Goal: Task Accomplishment & Management: Manage account settings

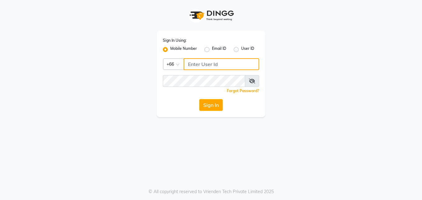
click at [195, 66] on input "Username" at bounding box center [222, 64] width 76 height 12
type input "823854696"
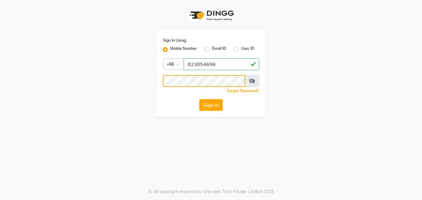
click at [199, 99] on button "Sign In" at bounding box center [211, 105] width 24 height 12
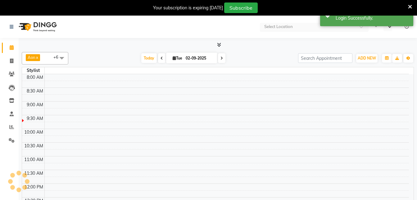
select select "en"
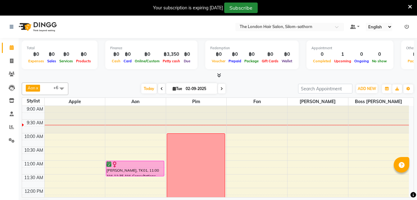
click at [240, 7] on button "Subscribe" at bounding box center [241, 7] width 34 height 11
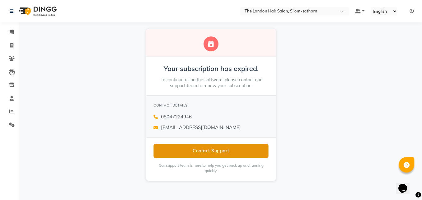
click at [201, 156] on button "Contact Support" at bounding box center [211, 151] width 115 height 14
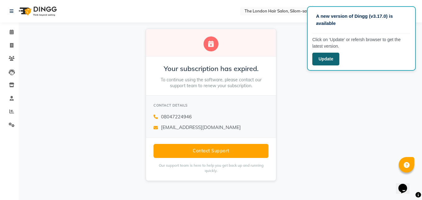
click at [325, 58] on button "Update" at bounding box center [325, 59] width 27 height 13
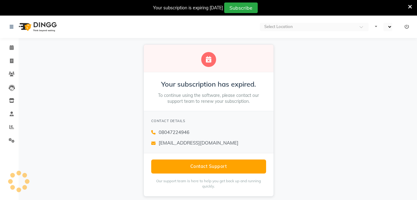
select select "en"
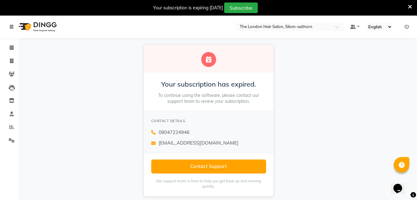
click at [11, 25] on icon at bounding box center [12, 27] width 4 height 4
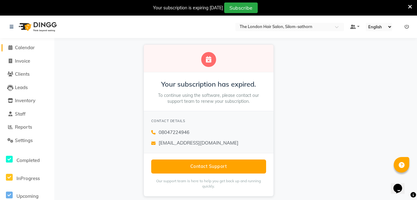
click at [19, 45] on span "Calendar" at bounding box center [25, 47] width 20 height 6
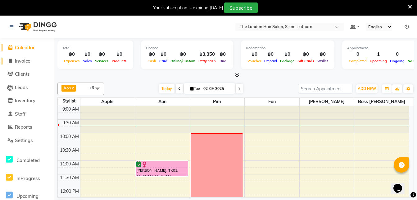
click at [19, 58] on span "Invoice" at bounding box center [22, 61] width 15 height 6
select select "service"
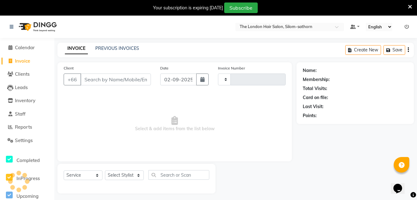
type input "1536"
select select "6977"
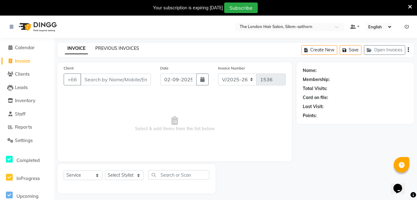
click at [102, 46] on link "PREVIOUS INVOICES" at bounding box center [117, 48] width 44 height 6
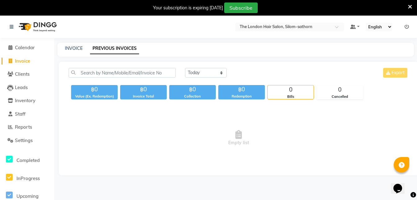
scroll to position [16, 0]
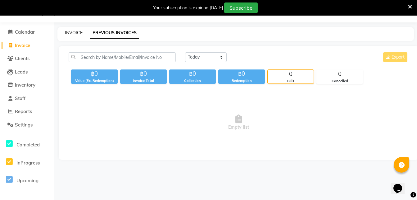
click at [69, 32] on link "INVOICE" at bounding box center [74, 33] width 18 height 6
select select "service"
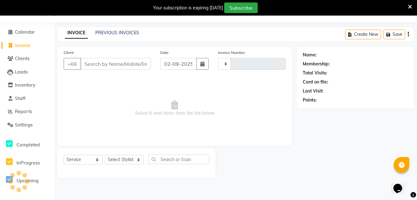
type input "1536"
select select "6977"
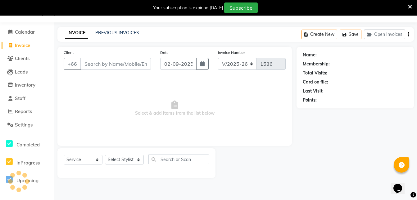
click at [93, 63] on input "Client" at bounding box center [116, 64] width 71 height 12
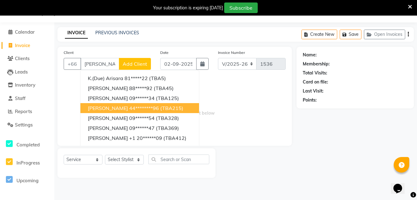
click at [129, 106] on ngb-highlight "44********96" at bounding box center [144, 108] width 30 height 6
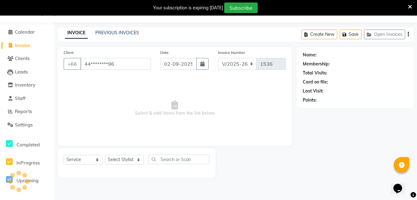
type input "44********96"
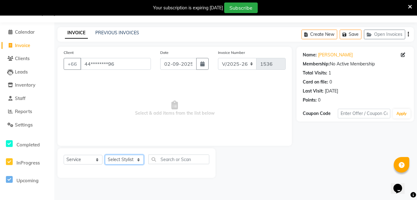
click at [125, 162] on select "Select Stylist Aon Apple Boss [PERSON_NAME] [PERSON_NAME] Pim" at bounding box center [124, 160] width 39 height 10
select select "56708"
click at [105, 155] on select "Select Stylist Aon Apple Boss [PERSON_NAME] [PERSON_NAME] Pim" at bounding box center [124, 160] width 39 height 10
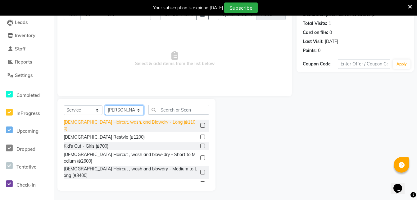
scroll to position [24, 0]
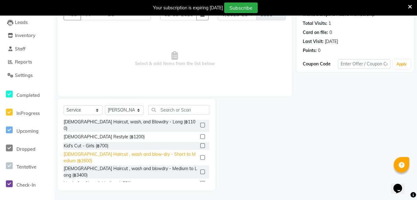
click at [155, 151] on div "[DEMOGRAPHIC_DATA] Haircut , wash and blow-dry - Short to Medium (฿2600)" at bounding box center [131, 157] width 134 height 13
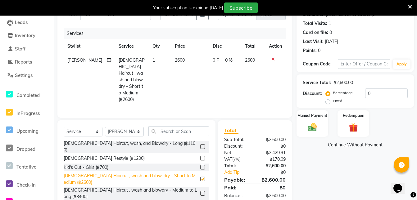
checkbox input "false"
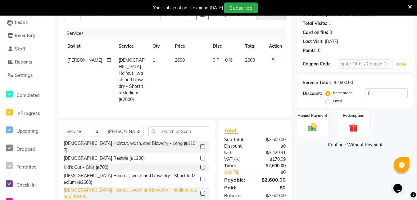
click at [167, 187] on div "[DEMOGRAPHIC_DATA] Haircut , wash and blowdry - Medium to Long (฿3400)" at bounding box center [131, 193] width 134 height 13
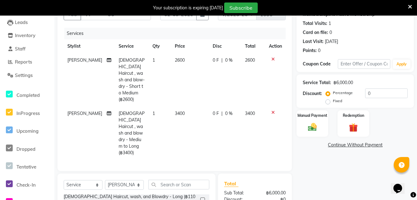
checkbox input "false"
click at [311, 133] on div "Manual Payment" at bounding box center [312, 123] width 33 height 28
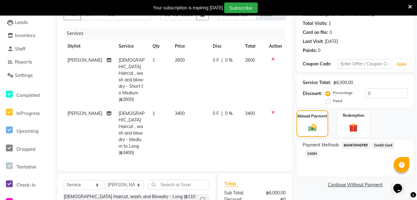
click at [274, 61] on icon at bounding box center [273, 59] width 3 height 4
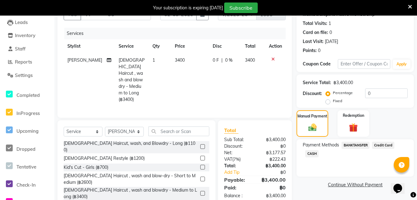
click at [312, 154] on span "CASH" at bounding box center [312, 153] width 13 height 7
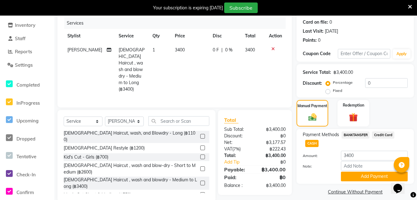
scroll to position [76, 0]
click at [366, 176] on button "Add Payment" at bounding box center [374, 176] width 67 height 10
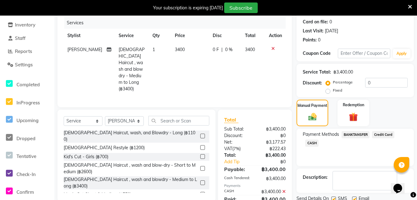
scroll to position [99, 0]
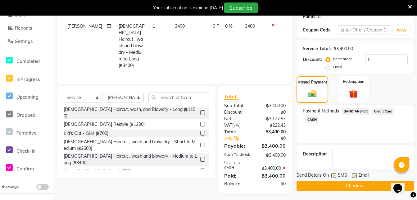
click at [331, 187] on button "Checkout" at bounding box center [356, 186] width 118 height 10
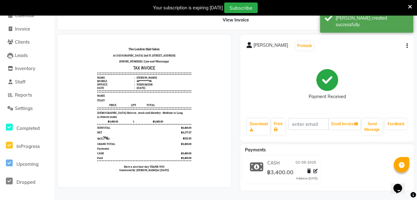
scroll to position [33, 0]
click at [276, 125] on link "Print" at bounding box center [279, 126] width 14 height 16
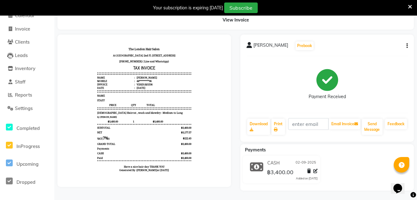
click at [412, 9] on icon at bounding box center [410, 7] width 4 height 6
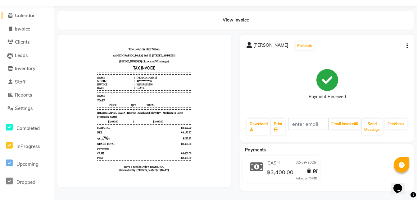
click at [30, 15] on span "Calendar" at bounding box center [25, 15] width 20 height 6
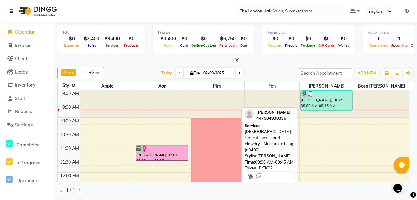
click at [316, 95] on div at bounding box center [326, 94] width 51 height 6
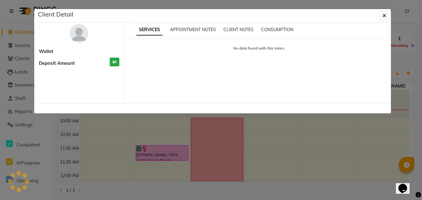
select select "3"
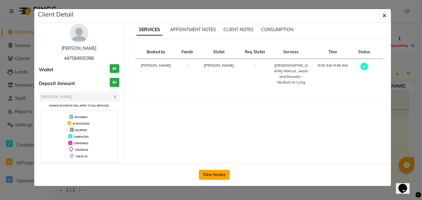
click at [218, 174] on button "View Invoice" at bounding box center [214, 174] width 31 height 10
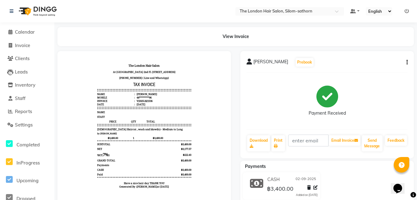
click at [408, 62] on icon "button" at bounding box center [407, 62] width 1 height 0
click at [374, 46] on div "Cancel Invoice" at bounding box center [376, 47] width 43 height 8
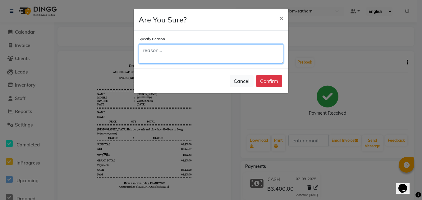
click at [158, 53] on textarea at bounding box center [211, 53] width 145 height 19
type textarea "car park"
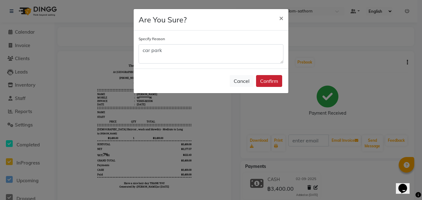
click at [273, 81] on button "Confirm" at bounding box center [269, 81] width 26 height 12
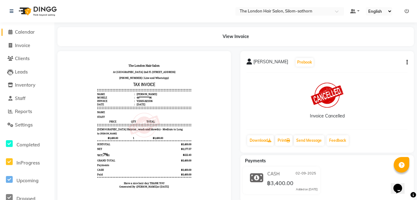
click at [24, 31] on span "Calendar" at bounding box center [25, 32] width 20 height 6
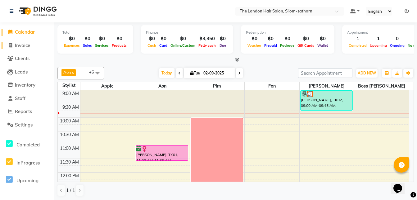
click at [25, 45] on span "Invoice" at bounding box center [22, 45] width 15 height 6
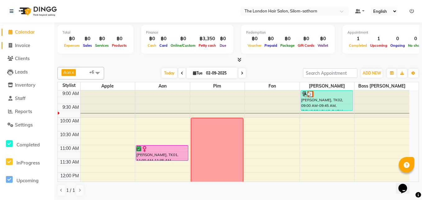
select select "service"
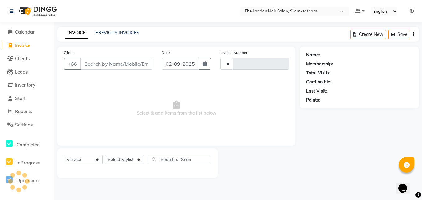
type input "1537"
select select "6977"
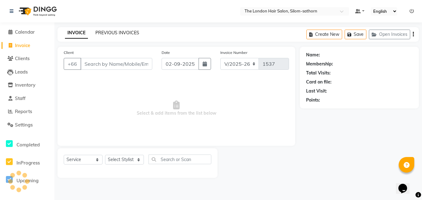
click at [114, 33] on link "PREVIOUS INVOICES" at bounding box center [117, 33] width 44 height 6
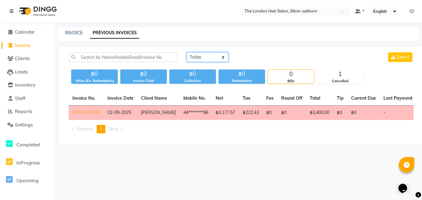
click at [207, 62] on select "Today Yesterday Custom Range" at bounding box center [208, 57] width 42 height 10
select select "yesterday"
click at [187, 52] on select "Today Yesterday Custom Range" at bounding box center [208, 57] width 42 height 10
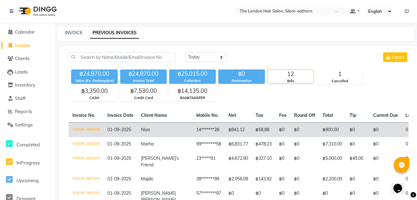
click at [225, 126] on td "฿841.12" at bounding box center [238, 129] width 27 height 15
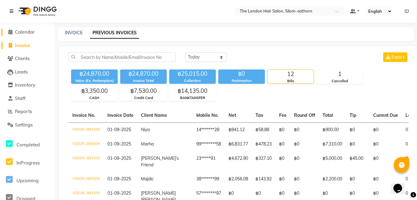
click at [26, 31] on span "Calendar" at bounding box center [25, 32] width 20 height 6
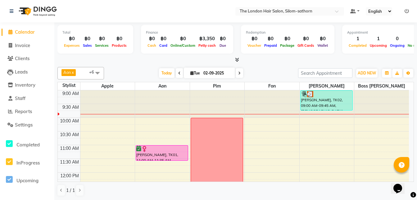
scroll to position [7, 0]
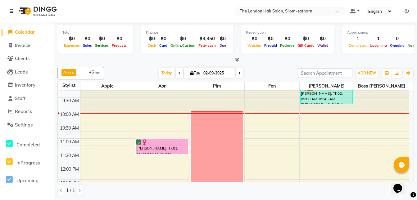
click at [205, 74] on input "02-09-2025" at bounding box center [217, 72] width 31 height 9
select select "9"
select select "2025"
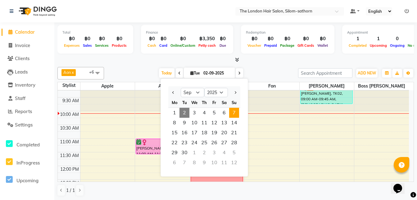
click at [235, 110] on span "7" at bounding box center [234, 113] width 10 height 10
type input "07-09-2025"
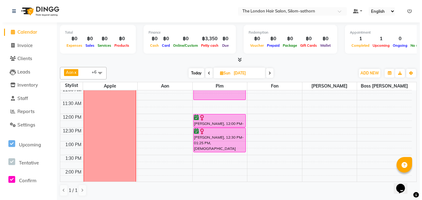
scroll to position [0, 0]
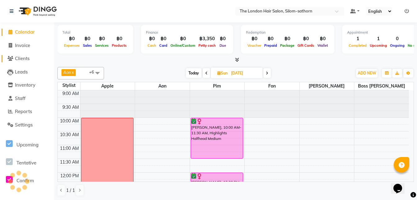
click at [18, 61] on link "Clients" at bounding box center [27, 58] width 51 height 7
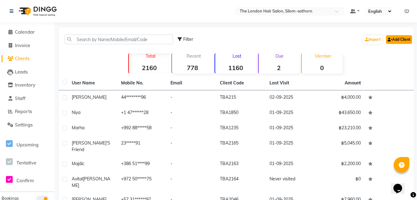
click at [394, 38] on link "Add Client" at bounding box center [399, 39] width 26 height 9
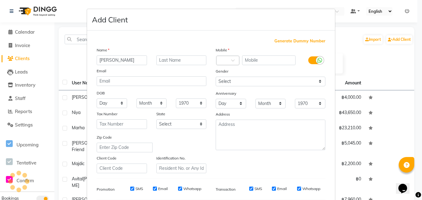
type input "Katharina"
click at [168, 60] on input "text" at bounding box center [181, 60] width 50 height 10
type input "Weger"
click at [231, 59] on span at bounding box center [235, 62] width 8 height 7
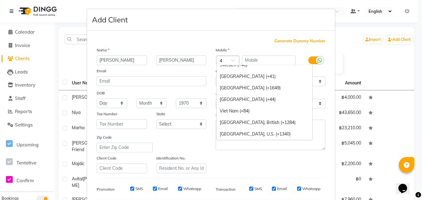
scroll to position [523, 0]
type input "49"
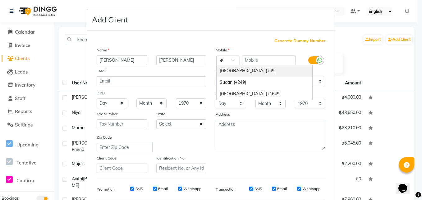
scroll to position [0, 0]
click at [225, 70] on div "Germany (+49)" at bounding box center [265, 71] width 96 height 12
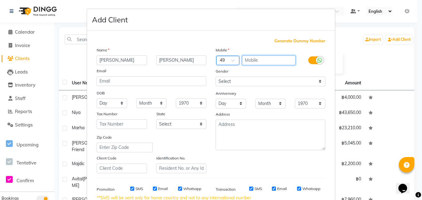
click at [270, 59] on input "text" at bounding box center [269, 60] width 54 height 10
type input "17623978738"
click at [224, 89] on div "Anniversary" at bounding box center [270, 94] width 119 height 10
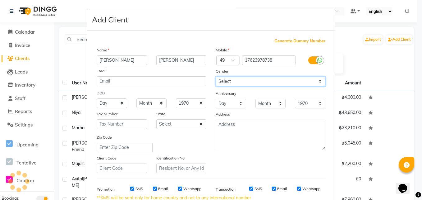
click at [224, 83] on select "Select Male Female Other Prefer Not To Say" at bounding box center [271, 81] width 110 height 10
select select "female"
click at [216, 76] on select "Select Male Female Other Prefer Not To Say" at bounding box center [271, 81] width 110 height 10
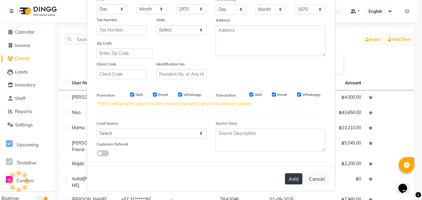
click at [290, 180] on button "Add" at bounding box center [293, 178] width 17 height 11
click at [294, 175] on button "Add" at bounding box center [293, 178] width 17 height 11
select select
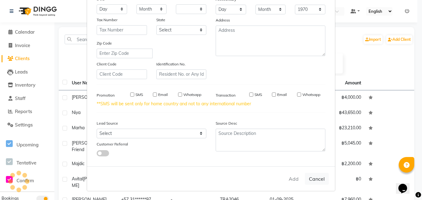
select select
checkbox input "false"
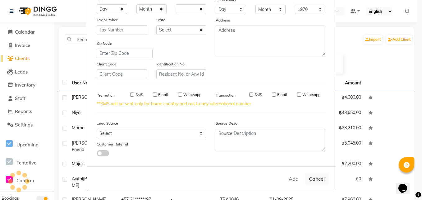
checkbox input "false"
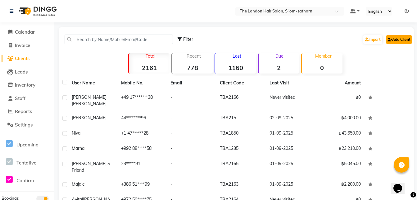
click at [399, 40] on link "Add Client" at bounding box center [399, 39] width 26 height 9
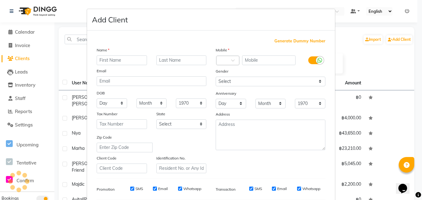
click at [108, 59] on input "text" at bounding box center [122, 60] width 50 height 10
type input "Laura"
click at [247, 63] on input "text" at bounding box center [269, 60] width 54 height 10
type input "6593685312"
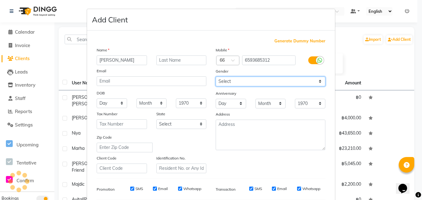
click at [235, 84] on select "Select Male Female Other Prefer Not To Say" at bounding box center [271, 81] width 110 height 10
select select "female"
click at [216, 76] on select "Select Male Female Other Prefer Not To Say" at bounding box center [271, 81] width 110 height 10
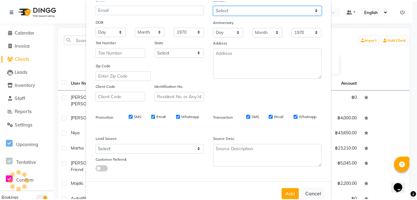
scroll to position [87, 0]
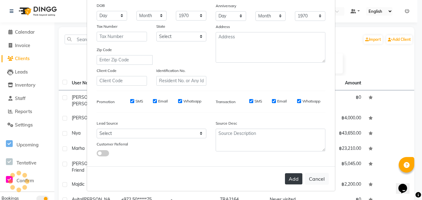
click at [291, 178] on button "Add" at bounding box center [293, 178] width 17 height 11
select select
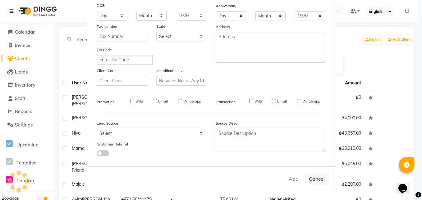
select select
checkbox input "false"
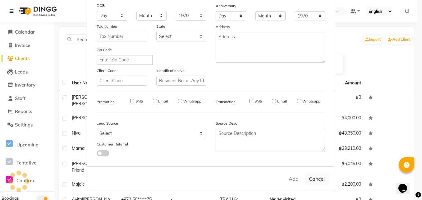
checkbox input "false"
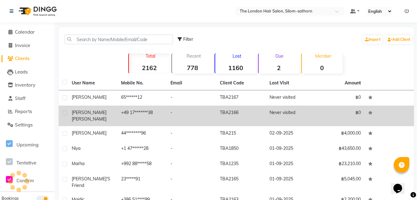
click at [155, 108] on td "+49 17*******38" at bounding box center [142, 115] width 49 height 21
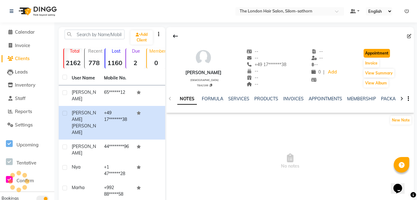
click at [377, 52] on button "Appointment" at bounding box center [377, 53] width 26 height 9
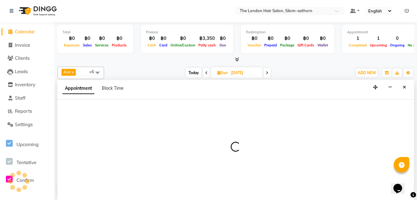
type input "02-09-2025"
select select "600"
select select "tentative"
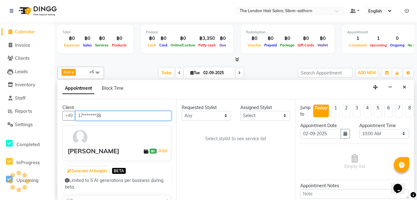
scroll to position [28, 0]
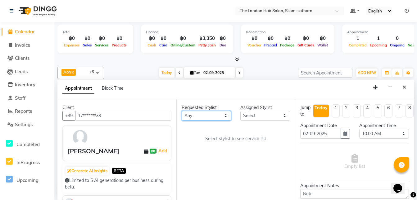
click at [193, 113] on select "Any Aon Apple Boss Luke Fon Kate Pim" at bounding box center [207, 116] width 50 height 10
select select "56710"
click at [182, 111] on select "Any Aon Apple Boss Luke Fon Kate Pim" at bounding box center [207, 116] width 50 height 10
select select "56710"
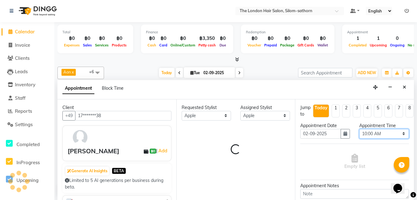
click at [368, 134] on select "Select 10:00 AM 10:05 AM 10:10 AM 10:15 AM 10:20 AM 10:25 AM 10:30 AM 10:35 AM …" at bounding box center [385, 134] width 50 height 10
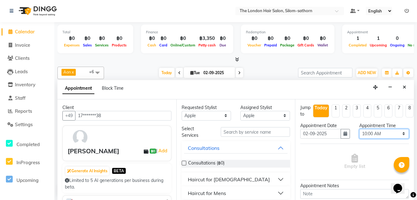
select select "1140"
click at [360, 129] on select "Select 10:00 AM 10:05 AM 10:10 AM 10:15 AM 10:20 AM 10:25 AM 10:30 AM 10:35 AM …" at bounding box center [385, 134] width 50 height 10
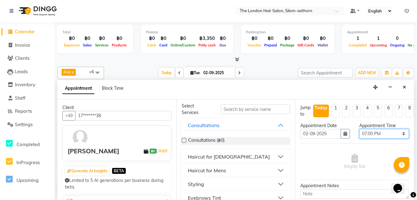
scroll to position [24, 0]
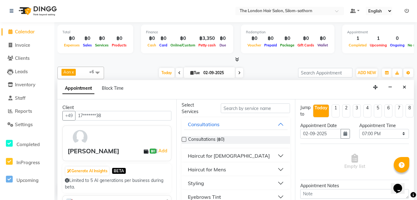
click at [210, 155] on div "Haircut for Ladies" at bounding box center [229, 155] width 82 height 7
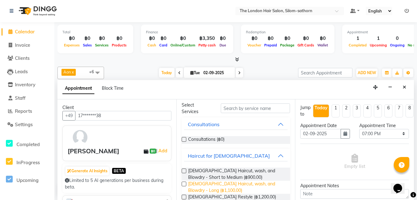
click at [231, 184] on span "Ladies Haircut, wash, and Blowdry - Long (฿1,100.00)" at bounding box center [236, 186] width 97 height 13
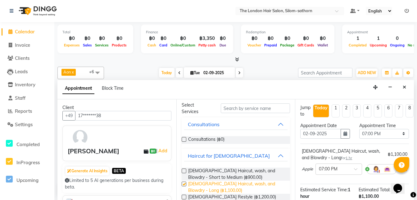
checkbox input "false"
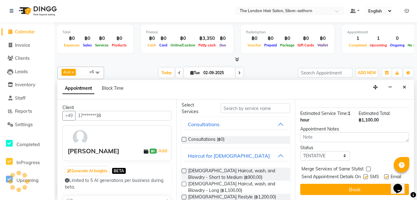
scroll to position [86, 0]
click at [312, 151] on select "Select TENTATIVE CONFIRM CHECK-IN UPCOMING" at bounding box center [326, 156] width 50 height 10
select select "confirm booking"
click at [301, 151] on select "Select TENTATIVE CONFIRM CHECK-IN UPCOMING" at bounding box center [326, 156] width 50 height 10
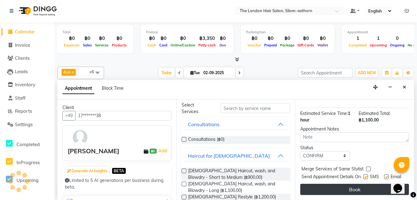
click at [336, 184] on button "Book" at bounding box center [355, 188] width 109 height 11
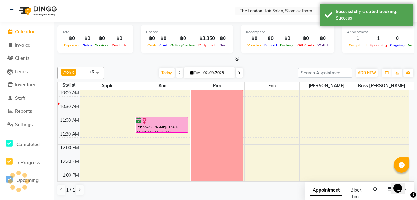
scroll to position [0, 0]
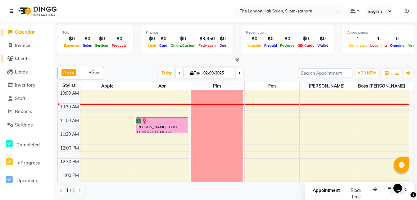
click at [25, 59] on span "Clients" at bounding box center [22, 58] width 15 height 6
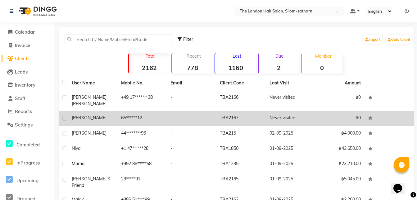
click at [134, 111] on td "65******12" at bounding box center [142, 118] width 49 height 15
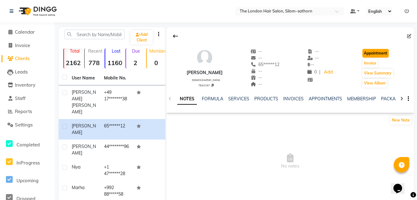
click at [377, 52] on button "Appointment" at bounding box center [376, 53] width 26 height 9
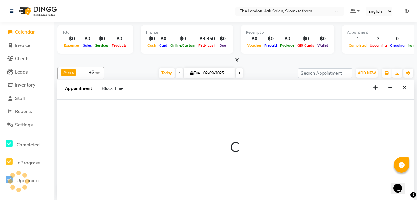
scroll to position [0, 0]
select select "600"
select select "tentative"
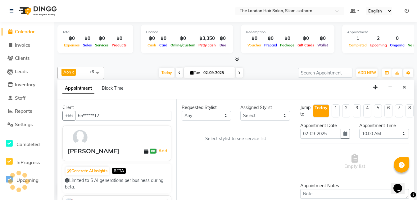
scroll to position [28, 0]
click at [201, 115] on select "Any Aon Apple Boss Luke Fon Kate Pim" at bounding box center [207, 116] width 50 height 10
select select "56709"
click at [182, 111] on select "Any Aon Apple Boss Luke Fon Kate Pim" at bounding box center [207, 116] width 50 height 10
select select "56709"
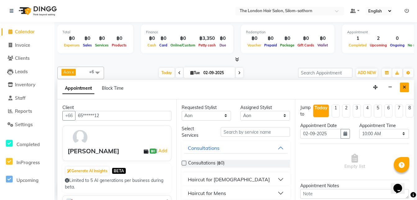
click at [401, 83] on button "Close" at bounding box center [404, 87] width 9 height 10
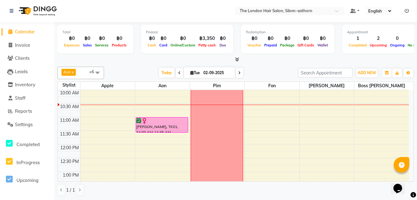
click at [204, 75] on input "02-09-2025" at bounding box center [217, 72] width 31 height 9
select select "9"
select select "2025"
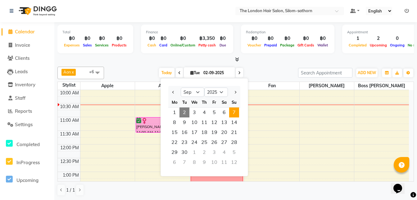
click at [232, 112] on span "7" at bounding box center [234, 112] width 10 height 10
type input "07-09-2025"
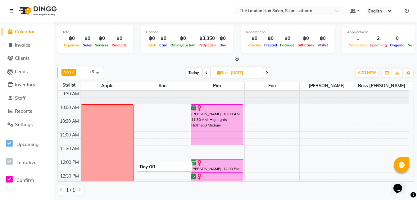
scroll to position [13, 0]
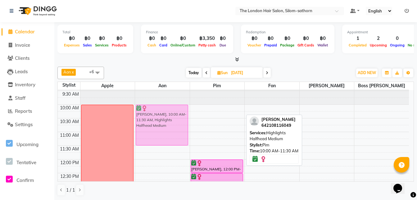
drag, startPoint x: 214, startPoint y: 117, endPoint x: 167, endPoint y: 118, distance: 47.6
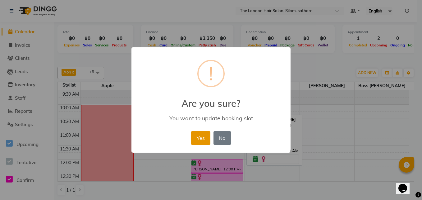
click at [197, 135] on button "Yes" at bounding box center [200, 138] width 19 height 14
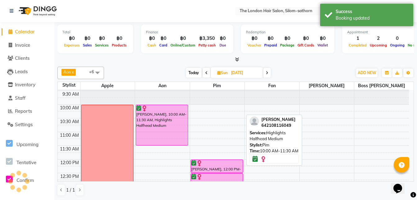
scroll to position [33, 0]
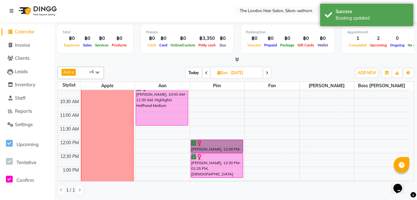
drag, startPoint x: 220, startPoint y: 141, endPoint x: 171, endPoint y: 142, distance: 48.8
select select "56711"
select select "tentative"
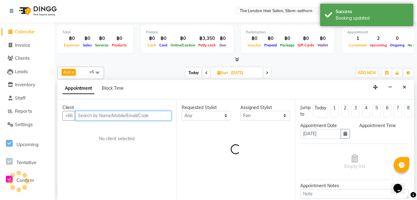
select select "735"
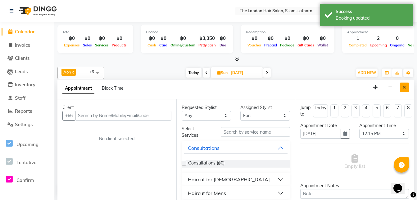
click at [401, 90] on button "Close" at bounding box center [404, 87] width 9 height 10
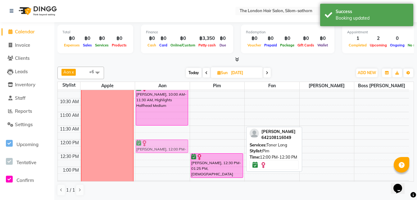
drag, startPoint x: 210, startPoint y: 146, endPoint x: 182, endPoint y: 144, distance: 28.0
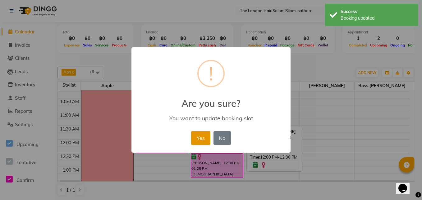
click at [203, 135] on button "Yes" at bounding box center [200, 138] width 19 height 14
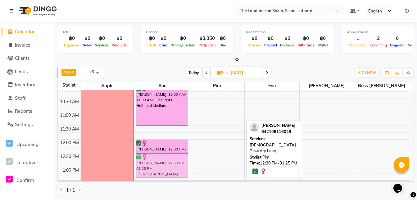
drag, startPoint x: 212, startPoint y: 158, endPoint x: 173, endPoint y: 159, distance: 39.8
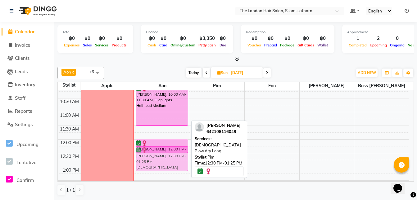
drag, startPoint x: 165, startPoint y: 159, endPoint x: 164, endPoint y: 153, distance: 5.7
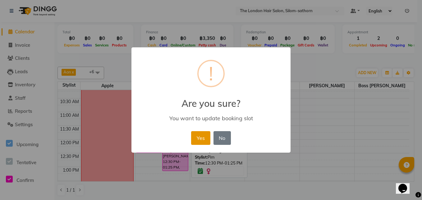
click at [199, 133] on button "Yes" at bounding box center [200, 138] width 19 height 14
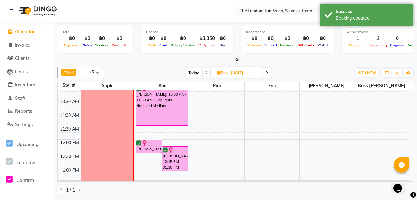
scroll to position [0, 0]
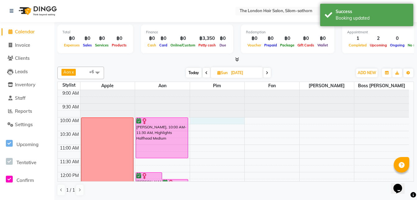
select select "65351"
select select "600"
select select "tentative"
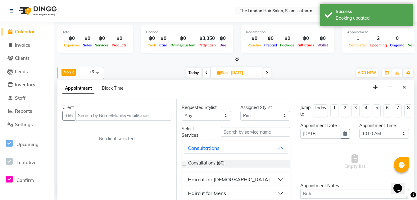
click at [92, 115] on input "text" at bounding box center [123, 116] width 96 height 10
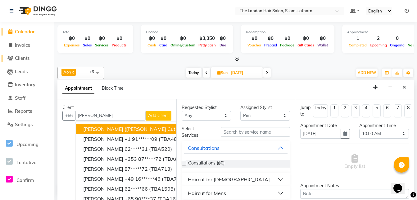
type input "laura"
click at [18, 57] on span "Clients" at bounding box center [22, 58] width 15 height 6
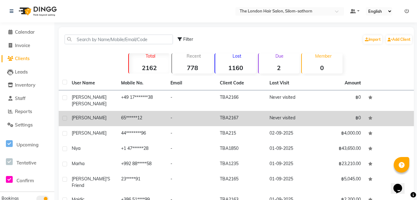
click at [122, 111] on td "65******12" at bounding box center [142, 118] width 49 height 15
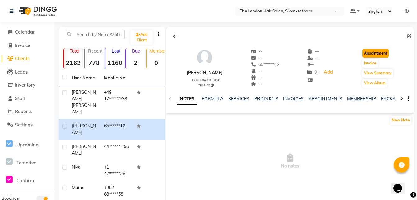
click at [375, 56] on button "Appointment" at bounding box center [376, 53] width 26 height 9
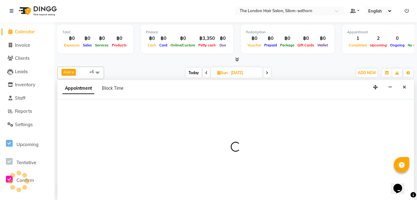
type input "02-09-2025"
select select "tentative"
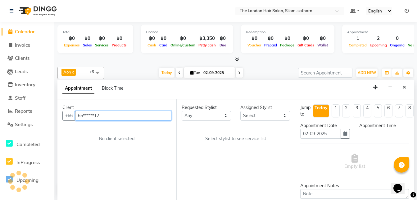
select select "600"
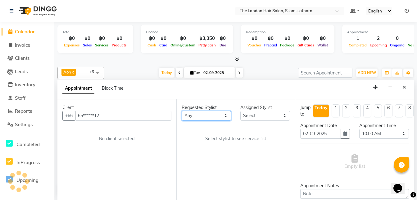
click at [201, 114] on select "Any Aon Apple Boss Luke Fon Kate Pim" at bounding box center [207, 116] width 50 height 10
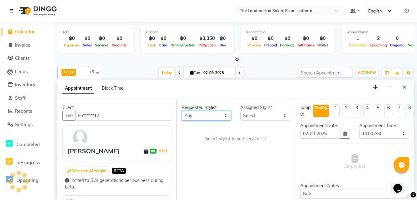
scroll to position [28, 0]
select select "65351"
click at [182, 111] on select "Any Aon Apple Boss Luke Fon Kate Pim" at bounding box center [207, 116] width 50 height 10
select select "65351"
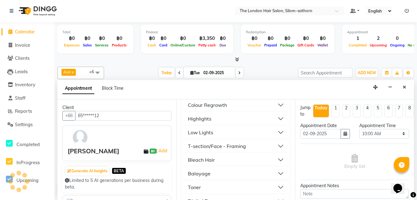
scroll to position [157, 0]
click at [209, 146] on div "T-section/Face - Framing" at bounding box center [217, 145] width 58 height 7
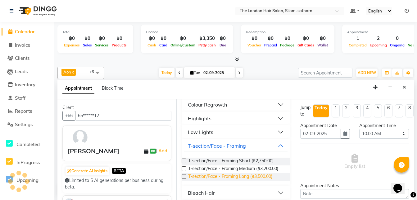
click at [242, 175] on span "T-section/Face - Framing Long (฿3,500.00)" at bounding box center [230, 177] width 84 height 8
checkbox input "false"
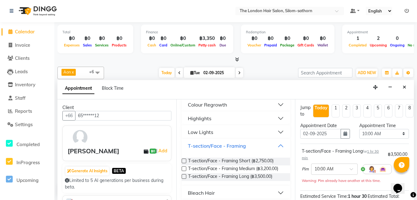
click at [212, 145] on div "T-section/Face - Framing" at bounding box center [217, 145] width 58 height 7
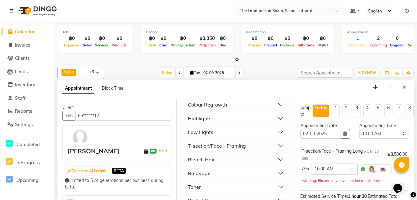
click at [206, 103] on div "Colour Regrowth" at bounding box center [207, 104] width 39 height 7
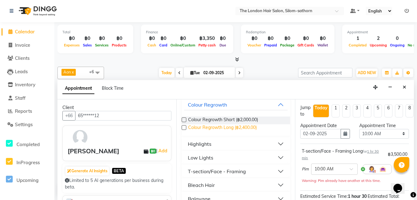
click at [211, 127] on span "Colour Regrowth Long (฿2,400.00)" at bounding box center [222, 128] width 69 height 8
checkbox input "false"
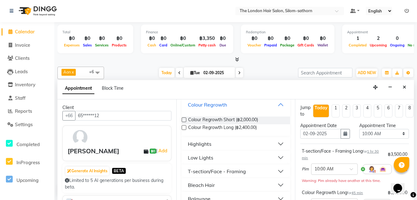
click at [207, 104] on div "Colour Regrowth" at bounding box center [207, 104] width 39 height 7
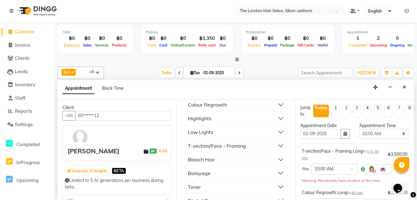
click at [196, 186] on div "Toner" at bounding box center [194, 186] width 13 height 7
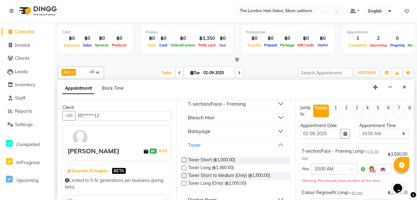
scroll to position [202, 0]
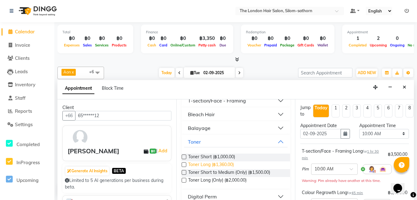
click at [223, 164] on span "Toner Long (฿1,360.00)" at bounding box center [211, 165] width 46 height 8
checkbox input "false"
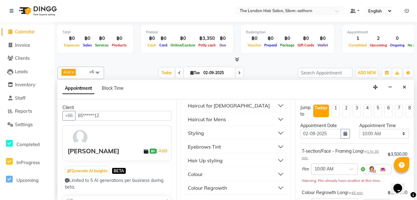
scroll to position [74, 0]
click at [188, 133] on div "Styling" at bounding box center [196, 132] width 16 height 7
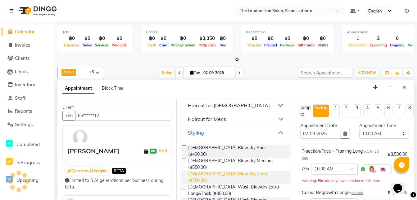
click at [227, 170] on span "Ladies Blow dry Long (฿750.00)" at bounding box center [236, 176] width 97 height 13
checkbox input "false"
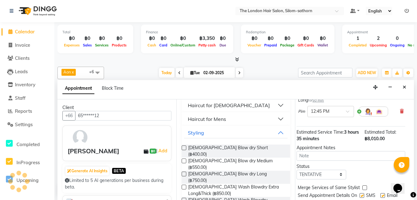
scroll to position [156, 4]
click at [311, 169] on select "Select TENTATIVE CONFIRM CHECK-IN UPCOMING" at bounding box center [322, 174] width 50 height 10
select select "confirm booking"
click at [297, 169] on select "Select TENTATIVE CONFIRM CHECK-IN UPCOMING" at bounding box center [322, 174] width 50 height 10
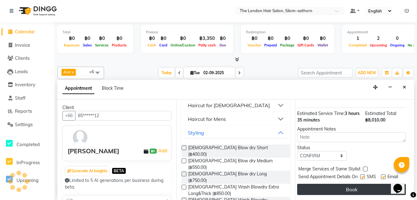
click at [323, 183] on button "Book" at bounding box center [351, 188] width 109 height 11
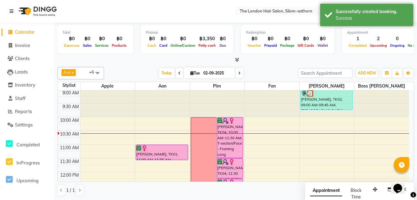
scroll to position [0, 0]
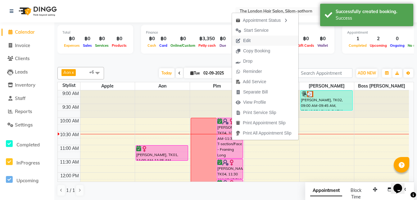
click at [245, 39] on span "Edit" at bounding box center [246, 40] width 7 height 7
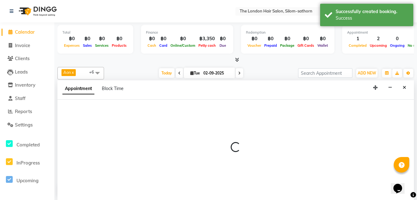
scroll to position [0, 0]
select select "tentative"
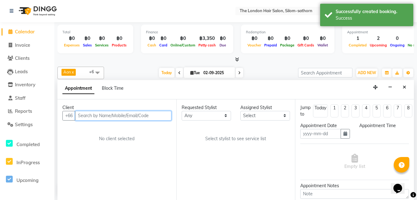
type input "02-09-2025"
select select "confirm booking"
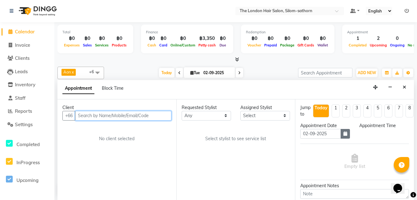
select select "600"
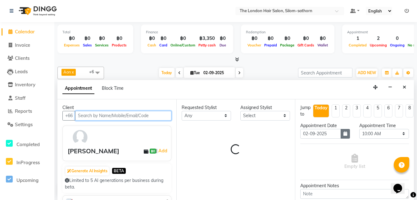
select select "65351"
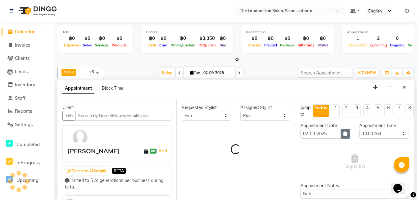
click at [342, 136] on button "button" at bounding box center [345, 134] width 9 height 10
select select "3480"
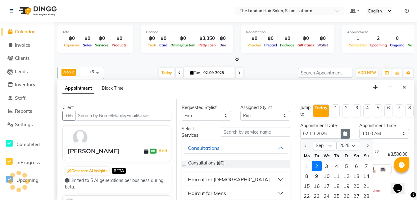
select select "3480"
click at [367, 166] on div "7" at bounding box center [367, 166] width 10 height 10
type input "07-09-2025"
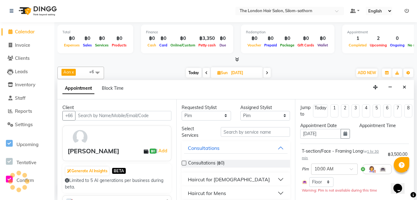
scroll to position [0, 0]
select select "600"
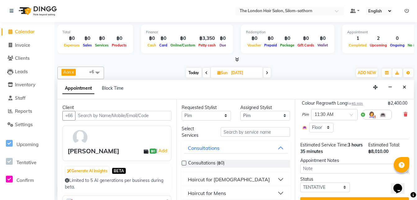
scroll to position [186, 0]
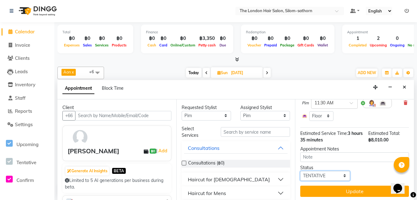
click at [325, 171] on select "Select TENTATIVE CONFIRM UPCOMING" at bounding box center [326, 176] width 50 height 10
select select "confirm booking"
click at [301, 171] on select "Select TENTATIVE CONFIRM UPCOMING" at bounding box center [326, 176] width 50 height 10
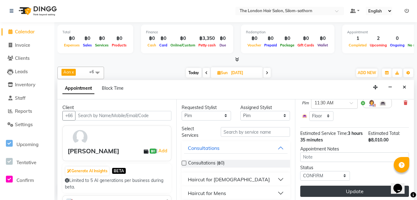
click at [328, 186] on button "Update" at bounding box center [355, 190] width 109 height 11
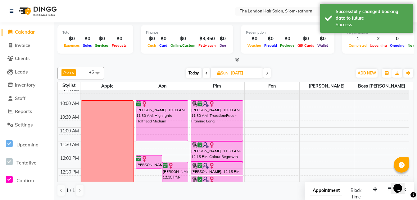
scroll to position [17, 0]
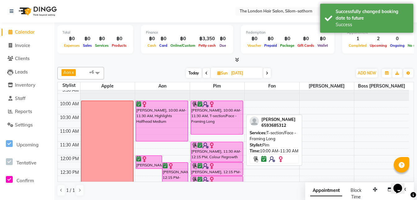
drag, startPoint x: 223, startPoint y: 140, endPoint x: 222, endPoint y: 133, distance: 6.6
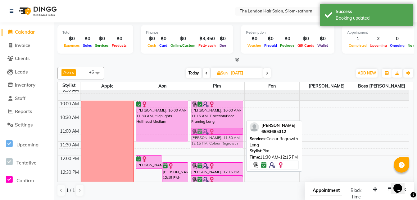
drag, startPoint x: 226, startPoint y: 152, endPoint x: 232, endPoint y: 136, distance: 17.6
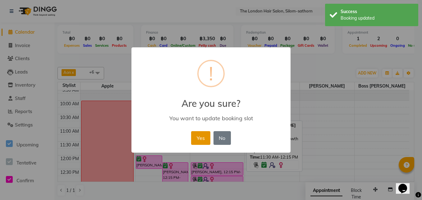
click at [205, 139] on button "Yes" at bounding box center [200, 138] width 19 height 14
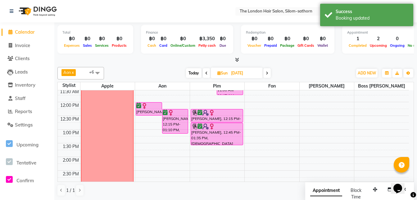
scroll to position [74, 0]
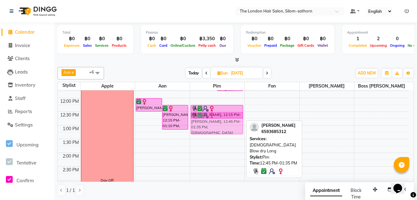
drag, startPoint x: 221, startPoint y: 126, endPoint x: 220, endPoint y: 118, distance: 8.4
click at [220, 118] on div "Laura, 10:00 AM-11:15 AM, T-section/Face - Framing Long Laura, 11:00 AM-11:45 A…" at bounding box center [217, 180] width 55 height 328
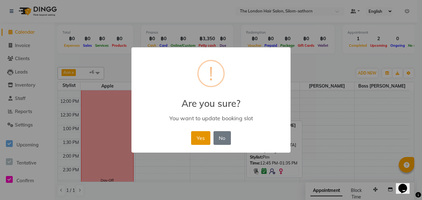
click at [199, 139] on button "Yes" at bounding box center [200, 138] width 19 height 14
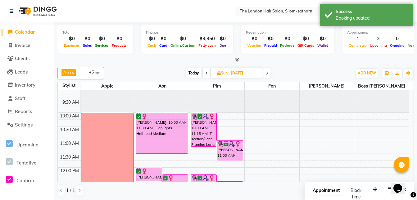
scroll to position [5, 0]
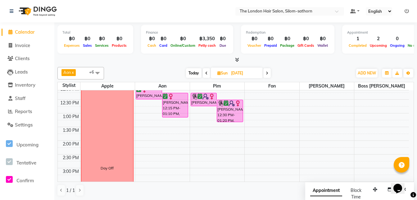
scroll to position [0, 0]
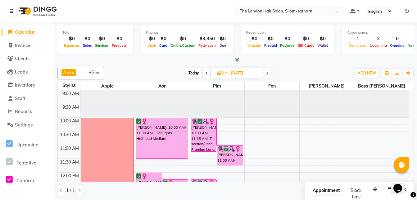
click at [193, 75] on span "Today" at bounding box center [194, 73] width 16 height 10
type input "02-09-2025"
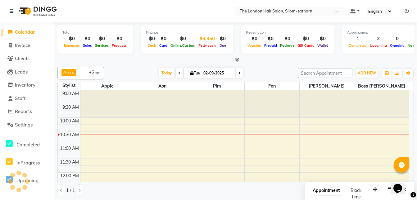
scroll to position [28, 0]
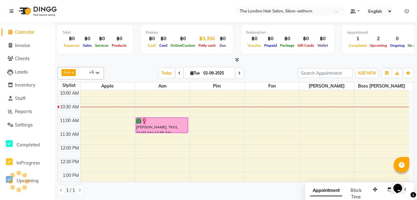
click at [203, 41] on div "฿3,350" at bounding box center [207, 38] width 21 height 7
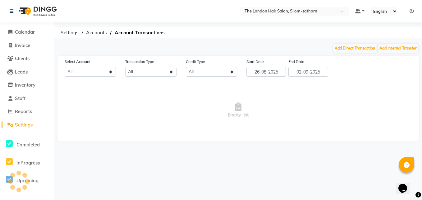
select select "6038"
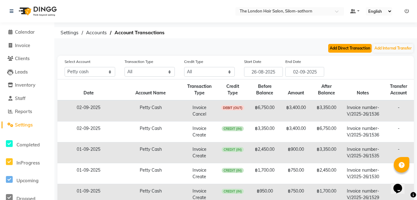
click at [350, 52] on button "Add Direct Transaction" at bounding box center [351, 48] width 44 height 9
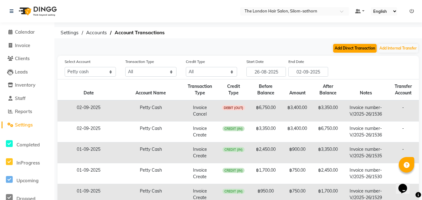
select select "direct"
select select "6038"
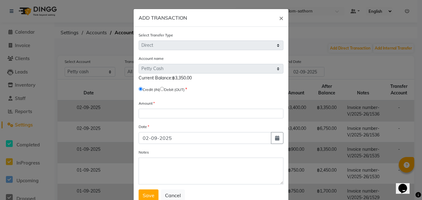
click at [164, 90] on input "radio" at bounding box center [162, 89] width 4 height 4
radio input "true"
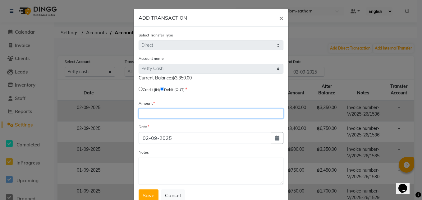
click at [153, 117] on input "number" at bounding box center [211, 113] width 145 height 10
type input "3350"
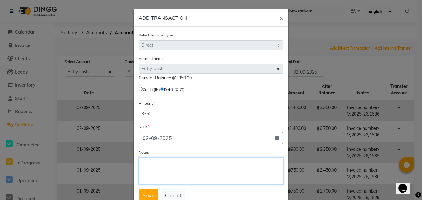
click at [159, 162] on textarea "Notes" at bounding box center [211, 170] width 145 height 27
type textarea "reset"
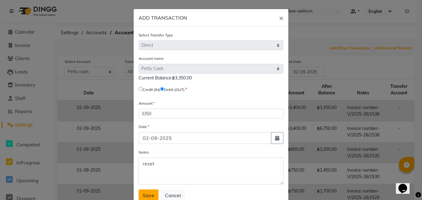
click at [147, 190] on button "Save" at bounding box center [149, 195] width 20 height 12
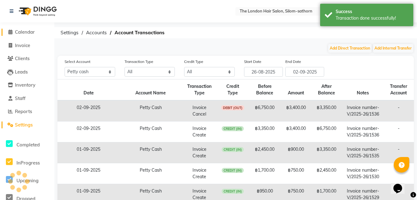
click at [21, 34] on span "Calendar" at bounding box center [25, 32] width 20 height 6
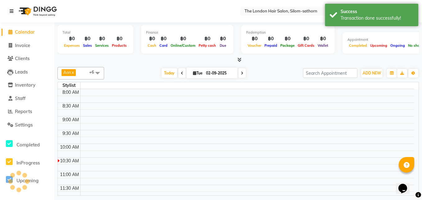
click at [14, 15] on link at bounding box center [13, 10] width 6 height 17
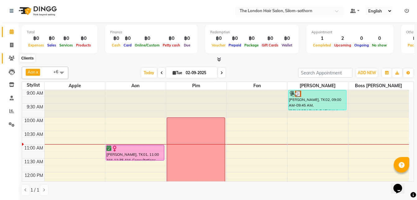
click at [11, 56] on icon at bounding box center [12, 58] width 6 height 5
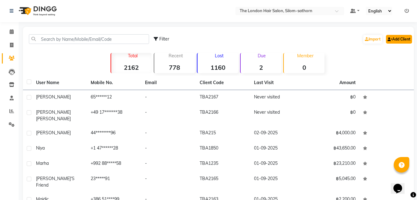
click at [396, 42] on link "Add Client" at bounding box center [399, 39] width 26 height 9
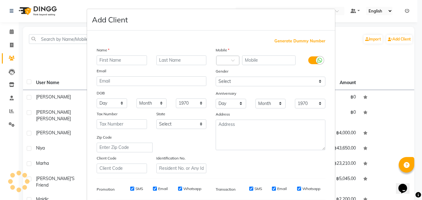
click at [103, 63] on input "text" at bounding box center [122, 60] width 50 height 10
type input "Laamia"
click at [224, 61] on div at bounding box center [228, 61] width 22 height 7
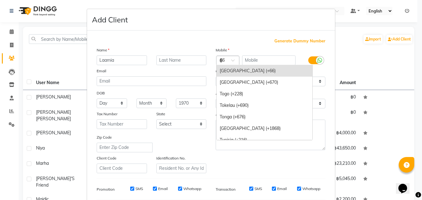
scroll to position [846, 0]
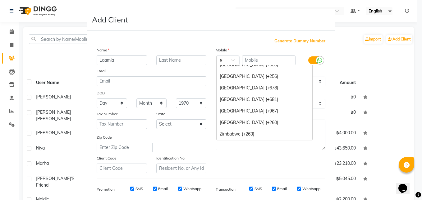
type input "60"
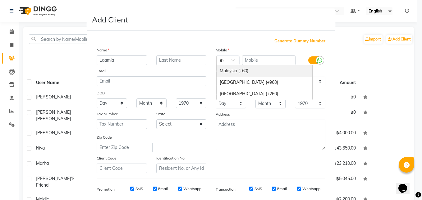
click at [229, 68] on div "Malaysia (+60)" at bounding box center [265, 71] width 96 height 12
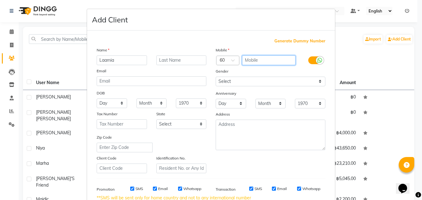
click at [265, 59] on input "text" at bounding box center [269, 60] width 54 height 10
type input "1131723998"
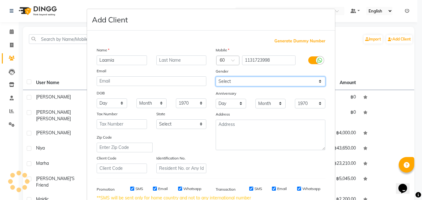
click at [217, 83] on select "Select Male Female Other Prefer Not To Say" at bounding box center [271, 81] width 110 height 10
select select "female"
click at [216, 76] on select "Select Male Female Other Prefer Not To Say" at bounding box center [271, 81] width 110 height 10
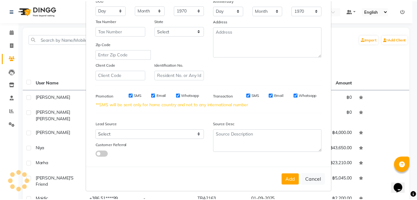
scroll to position [94, 0]
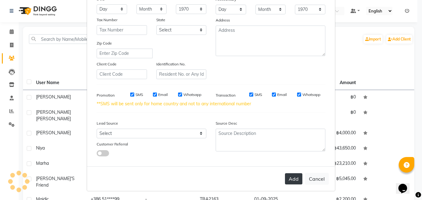
click at [291, 180] on button "Add" at bounding box center [293, 178] width 17 height 11
click at [9, 31] on ngb-modal-window "Add Client Generate Dummy Number Name Laamia Email DOB Day 01 02 03 04 05 06 07…" at bounding box center [211, 100] width 422 height 200
select select
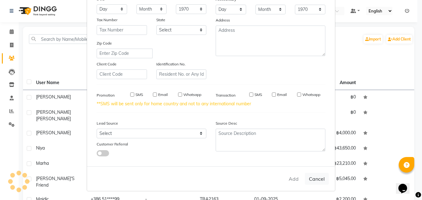
select select
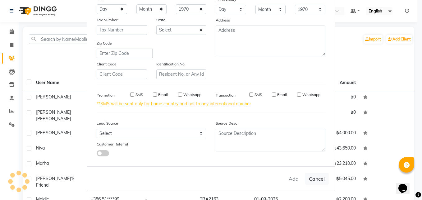
checkbox input "false"
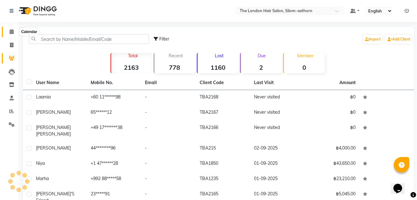
click at [10, 32] on icon at bounding box center [12, 31] width 4 height 5
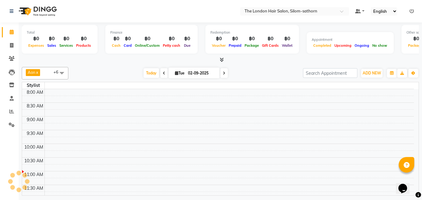
click at [223, 72] on icon at bounding box center [224, 73] width 2 height 4
type input "03-09-2025"
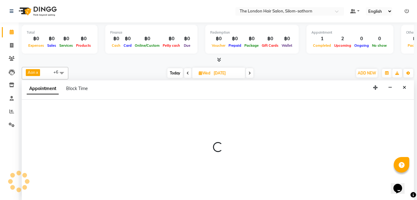
scroll to position [0, 0]
click at [76, 87] on span "Block Time" at bounding box center [77, 88] width 22 height 6
select select "56711"
select select "600"
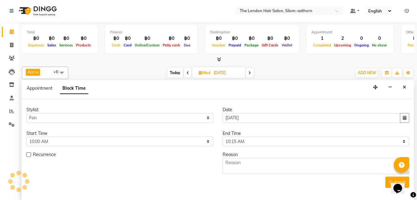
scroll to position [55, 0]
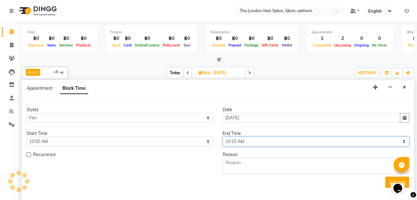
click at [240, 141] on select "Select 10:00 AM 10:05 AM 10:10 AM 10:15 AM 10:20 AM 10:25 AM 10:30 AM 10:35 AM …" at bounding box center [316, 141] width 187 height 10
select select "1200"
click at [223, 136] on select "Select 10:00 AM 10:05 AM 10:10 AM 10:15 AM 10:20 AM 10:25 AM 10:30 AM 10:35 AM …" at bounding box center [316, 141] width 187 height 10
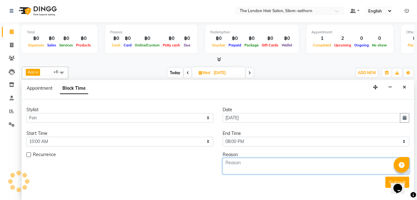
click at [235, 167] on textarea at bounding box center [316, 166] width 187 height 16
type textarea "Day Off"
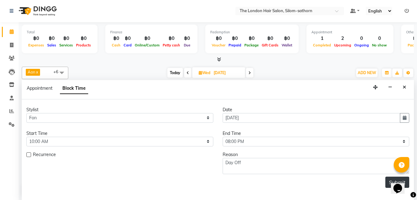
click at [390, 183] on button "Submit" at bounding box center [398, 181] width 24 height 11
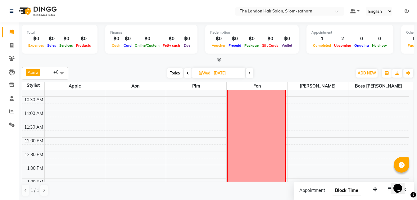
scroll to position [0, 0]
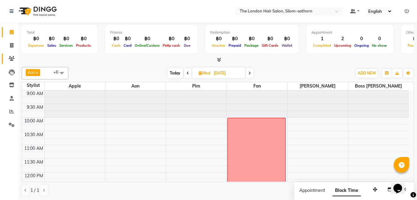
click at [11, 58] on icon at bounding box center [12, 58] width 6 height 5
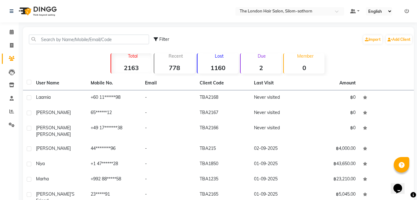
click at [106, 100] on td "+60 11******98" at bounding box center [114, 97] width 55 height 15
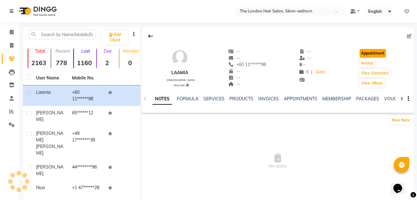
click at [371, 52] on button "Appointment" at bounding box center [373, 53] width 26 height 9
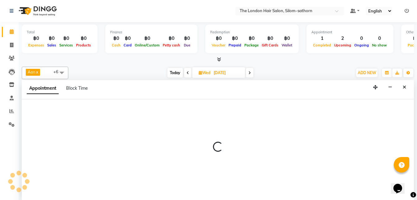
type input "02-09-2025"
select select "tentative"
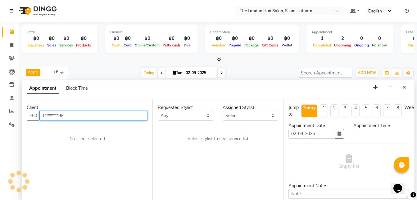
select select "600"
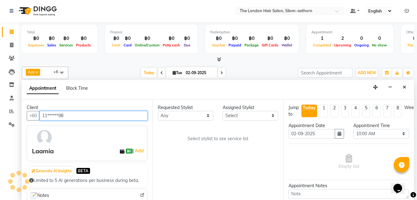
scroll to position [55, 0]
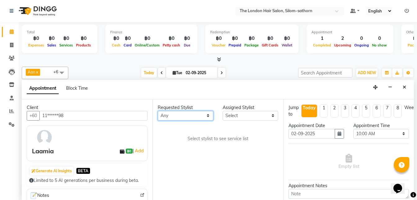
click at [179, 116] on select "Any Aon Apple Boss Luke Fon Kate Pim" at bounding box center [186, 116] width 56 height 10
select select "56710"
click at [158, 111] on select "Any Aon Apple Boss Luke Fon Kate Pim" at bounding box center [186, 116] width 56 height 10
select select "56710"
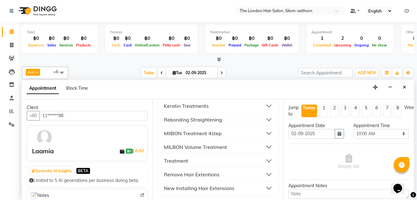
scroll to position [0, 0]
click at [186, 106] on div "Keratin Treatments" at bounding box center [186, 105] width 45 height 7
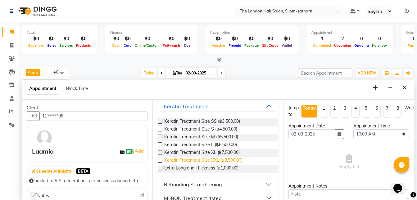
click at [210, 159] on span "Keratin Treatment Size XXL (฿8,500.00)" at bounding box center [203, 161] width 78 height 8
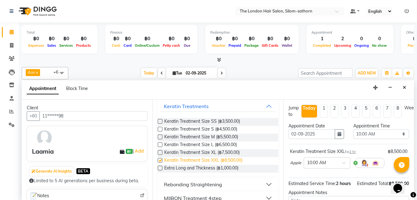
checkbox input "false"
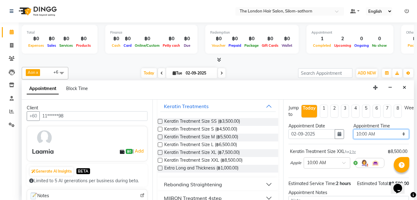
click at [358, 132] on select "Select 10:00 AM 10:05 AM 10:10 AM 10:15 AM 10:20 AM 10:25 AM 10:30 AM 10:35 AM …" at bounding box center [382, 134] width 56 height 10
select select "780"
click at [354, 129] on select "Select 10:00 AM 10:05 AM 10:10 AM 10:15 AM 10:20 AM 10:25 AM 10:30 AM 10:35 AM …" at bounding box center [382, 134] width 56 height 10
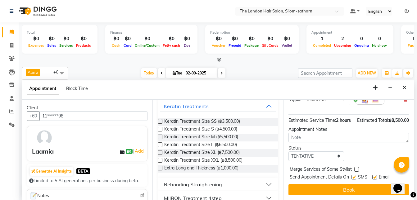
scroll to position [74, 0]
click at [300, 153] on select "Select TENTATIVE CONFIRM CHECK-IN UPCOMING" at bounding box center [317, 156] width 56 height 10
select select "confirm booking"
click at [289, 151] on select "Select TENTATIVE CONFIRM CHECK-IN UPCOMING" at bounding box center [317, 156] width 56 height 10
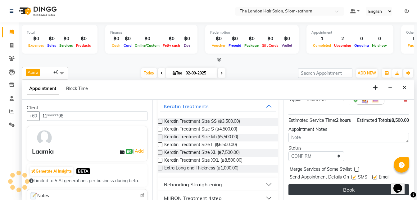
click at [314, 185] on button "Book" at bounding box center [349, 189] width 121 height 11
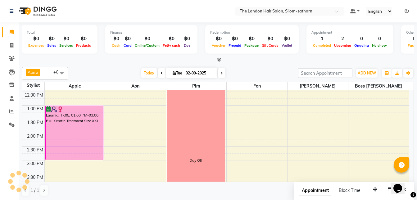
scroll to position [94, 0]
click at [221, 72] on icon at bounding box center [222, 73] width 2 height 4
type input "03-09-2025"
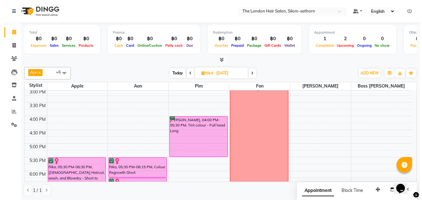
scroll to position [165, 0]
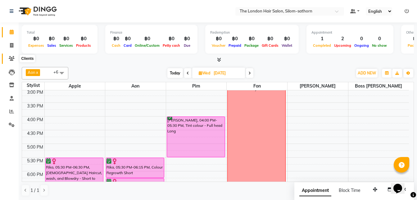
click at [12, 58] on icon at bounding box center [12, 58] width 6 height 5
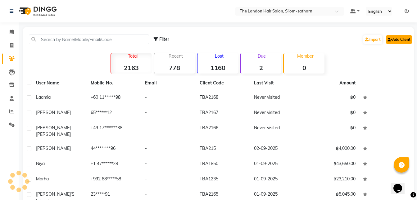
click at [398, 39] on link "Add Client" at bounding box center [399, 39] width 26 height 9
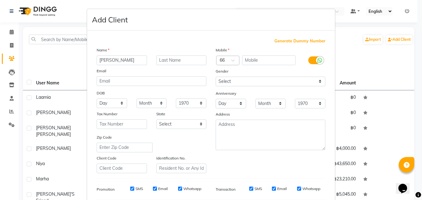
type input "Mikaela"
click at [173, 62] on input "text" at bounding box center [181, 60] width 50 height 10
type input "Hight"
click at [225, 60] on div at bounding box center [228, 61] width 22 height 7
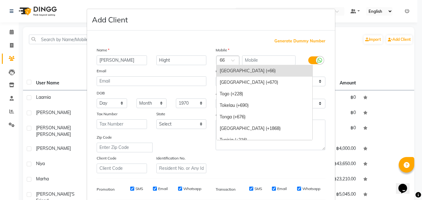
type input "1"
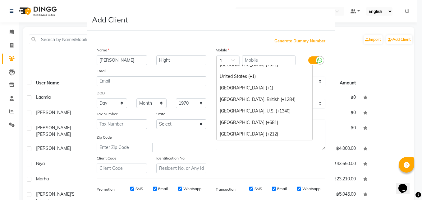
scroll to position [535, 0]
click at [246, 74] on div "United States (+1)" at bounding box center [265, 77] width 96 height 12
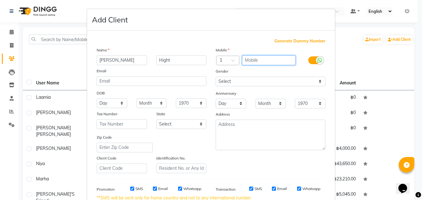
click at [251, 57] on input "text" at bounding box center [269, 60] width 54 height 10
type input "8478583951"
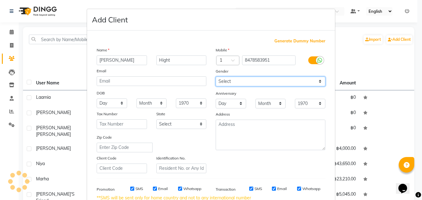
click at [230, 80] on select "Select Male Female Other Prefer Not To Say" at bounding box center [271, 81] width 110 height 10
select select "female"
click at [216, 76] on select "Select Male Female Other Prefer Not To Say" at bounding box center [271, 81] width 110 height 10
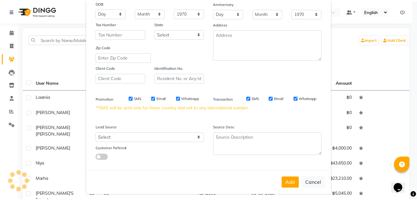
scroll to position [92, 0]
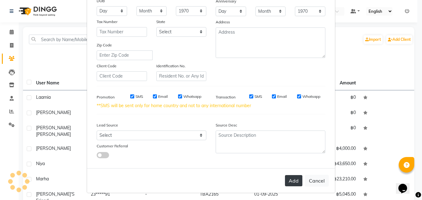
click at [287, 184] on button "Add" at bounding box center [293, 180] width 17 height 11
select select
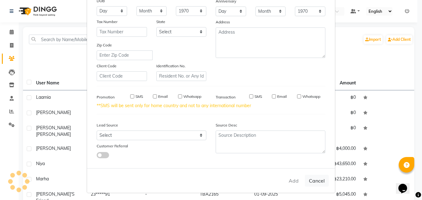
select select
checkbox input "false"
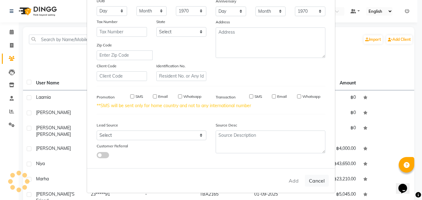
checkbox input "false"
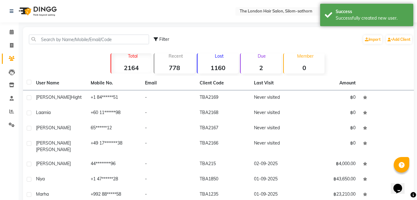
click at [100, 94] on td "+1 84******51" at bounding box center [114, 97] width 55 height 15
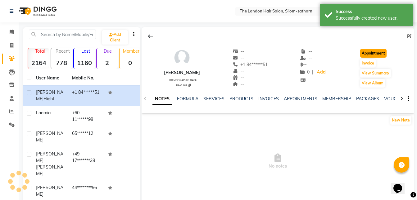
click at [378, 52] on button "Appointment" at bounding box center [374, 53] width 26 height 9
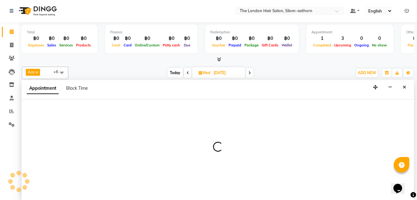
scroll to position [55, 0]
type input "02-09-2025"
select select "tentative"
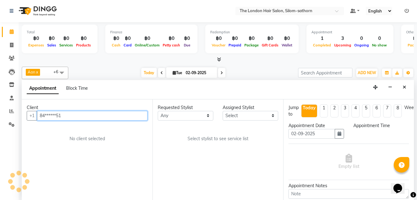
scroll to position [0, 0]
select select "600"
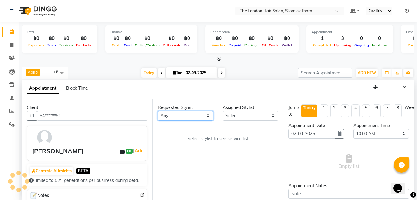
click at [174, 117] on select "Any Aon Apple Boss Luke Fon Kate Pim" at bounding box center [186, 116] width 56 height 10
select select "56709"
click at [158, 111] on select "Any Aon Apple Boss Luke Fon Kate Pim" at bounding box center [186, 116] width 56 height 10
select select "56709"
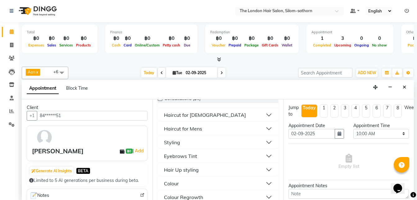
scroll to position [61, 0]
click at [171, 182] on div "Colour" at bounding box center [171, 182] width 15 height 7
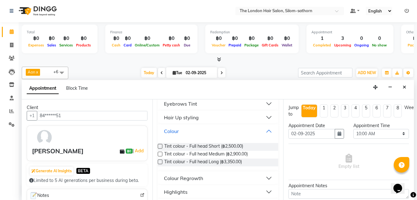
scroll to position [116, 0]
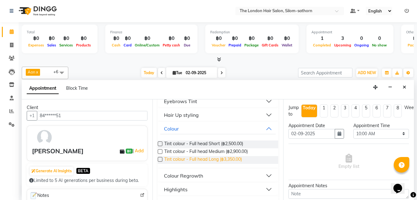
click at [190, 160] on span "Tint colour - Full head Long (฿3,350.00)" at bounding box center [203, 160] width 78 height 8
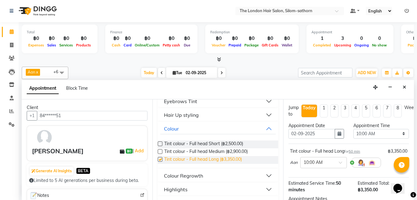
checkbox input "false"
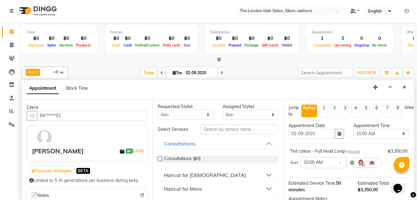
scroll to position [1, 0]
click at [191, 174] on div "Haircut for Ladies" at bounding box center [205, 174] width 82 height 7
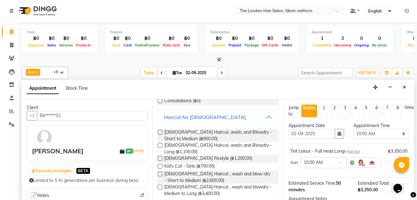
scroll to position [60, 0]
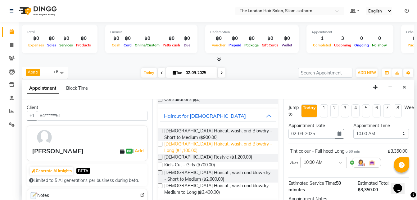
click at [195, 145] on span "Ladies Haircut, wash, and Blowdry - Long (฿1,100.00)" at bounding box center [218, 147] width 109 height 13
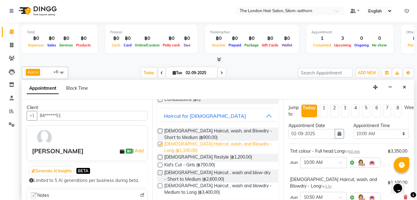
checkbox input "false"
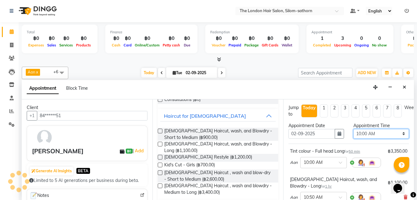
click at [363, 132] on select "Select 10:00 AM 10:05 AM 10:10 AM 10:15 AM 10:20 AM 10:25 AM 10:30 AM 10:35 AM …" at bounding box center [382, 134] width 56 height 10
select select "840"
click at [354, 129] on select "Select 10:00 AM 10:05 AM 10:10 AM 10:15 AM 10:20 AM 10:25 AM 10:30 AM 10:35 AM …" at bounding box center [382, 134] width 56 height 10
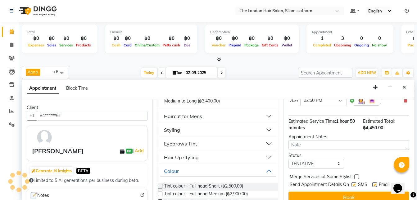
scroll to position [97, 0]
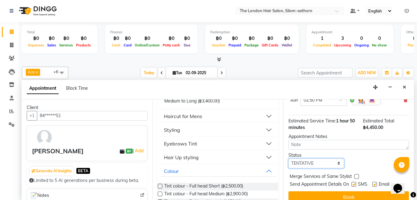
click at [311, 162] on select "Select TENTATIVE CONFIRM CHECK-IN UPCOMING" at bounding box center [317, 163] width 56 height 10
select select "confirm booking"
click at [289, 158] on select "Select TENTATIVE CONFIRM CHECK-IN UPCOMING" at bounding box center [317, 163] width 56 height 10
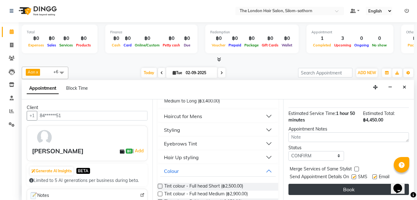
click at [322, 183] on button "Book" at bounding box center [349, 188] width 121 height 11
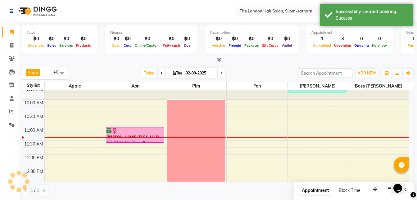
scroll to position [16, 0]
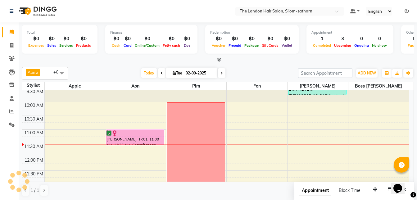
click at [180, 73] on span "Tue" at bounding box center [177, 73] width 13 height 5
select select "9"
select select "2025"
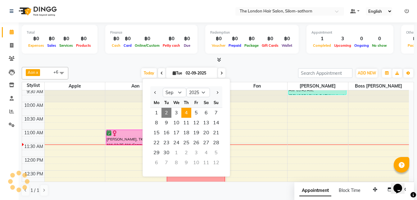
click at [186, 112] on span "4" at bounding box center [187, 113] width 10 height 10
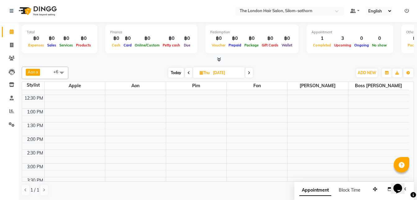
scroll to position [0, 0]
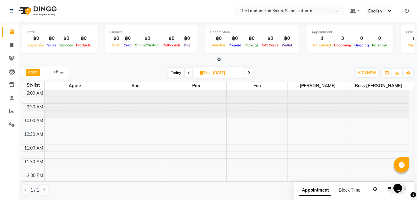
click at [173, 72] on span "Today" at bounding box center [176, 73] width 16 height 10
type input "02-09-2025"
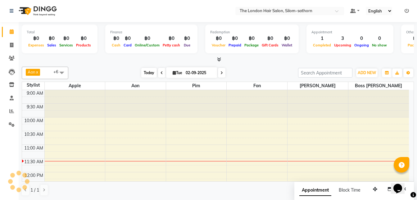
scroll to position [55, 0]
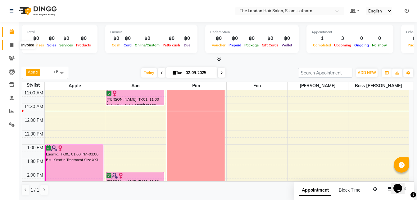
click at [12, 46] on icon at bounding box center [11, 45] width 3 height 5
select select "service"
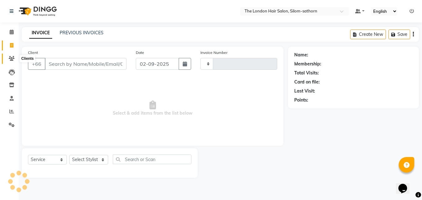
click at [10, 57] on icon at bounding box center [12, 58] width 6 height 5
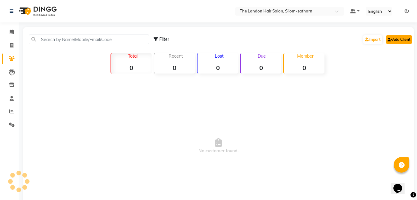
click at [396, 37] on link "Add Client" at bounding box center [399, 39] width 26 height 9
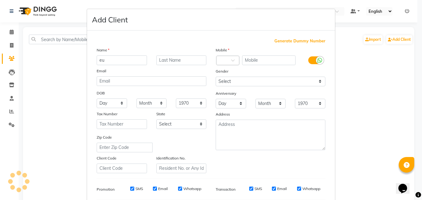
type input "e"
type input "Eunjoo"
click at [220, 61] on input "text" at bounding box center [222, 61] width 4 height 7
click at [255, 59] on input "text" at bounding box center [269, 60] width 54 height 10
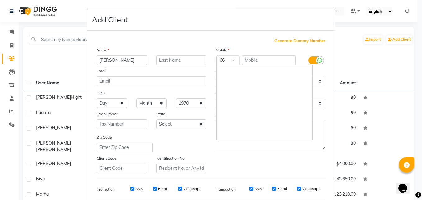
click at [220, 61] on input "text" at bounding box center [222, 61] width 4 height 7
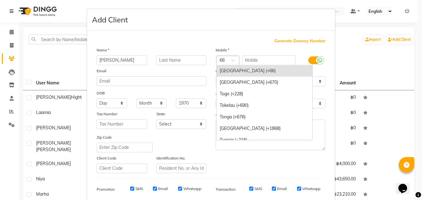
click at [223, 61] on div at bounding box center [228, 61] width 22 height 7
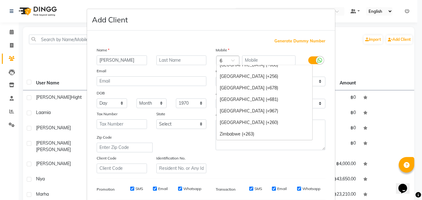
type input "61"
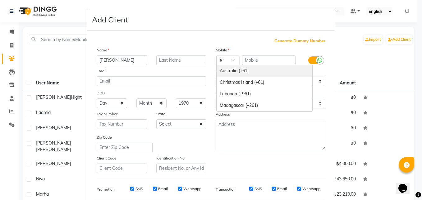
scroll to position [0, 0]
click at [227, 72] on div "Australia (+61)" at bounding box center [265, 71] width 96 height 12
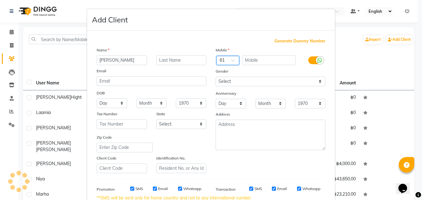
click at [220, 58] on input "text" at bounding box center [222, 61] width 4 height 7
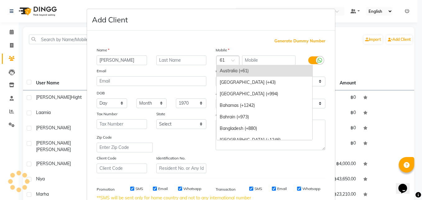
type input "1"
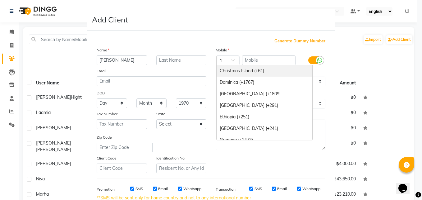
click at [229, 58] on div "1" at bounding box center [228, 61] width 22 height 7
click at [222, 60] on div "1" at bounding box center [228, 61] width 22 height 7
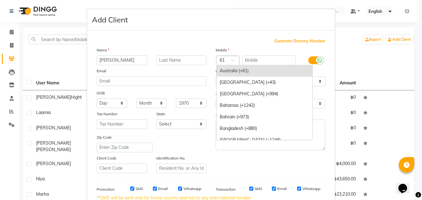
type input "1"
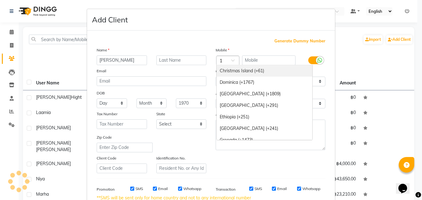
scroll to position [84, 0]
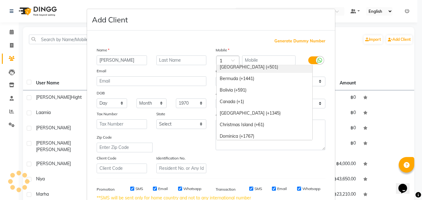
click at [223, 60] on div "1" at bounding box center [228, 61] width 22 height 7
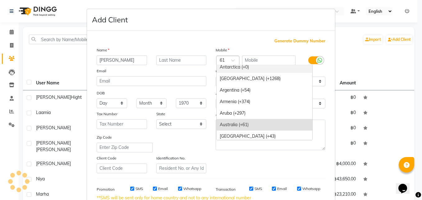
click at [223, 59] on div at bounding box center [228, 61] width 22 height 7
click at [223, 61] on div at bounding box center [228, 61] width 22 height 7
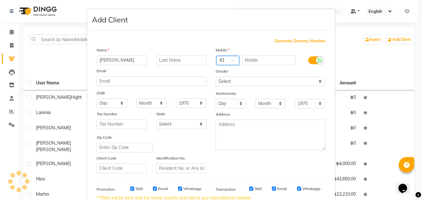
click at [231, 62] on span at bounding box center [235, 62] width 8 height 7
type input "1"
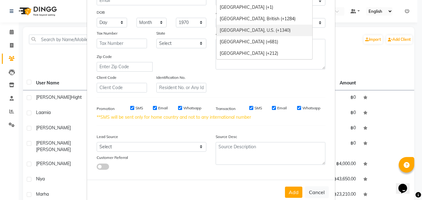
scroll to position [11, 0]
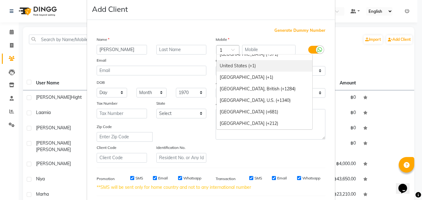
click at [241, 66] on div "United States (+1)" at bounding box center [265, 66] width 96 height 12
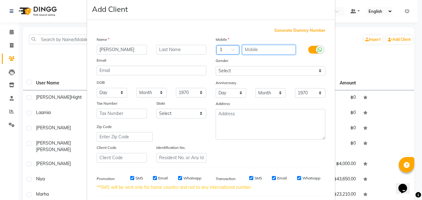
click at [252, 50] on input "text" at bounding box center [269, 50] width 54 height 10
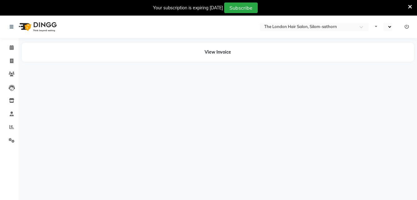
select select "en"
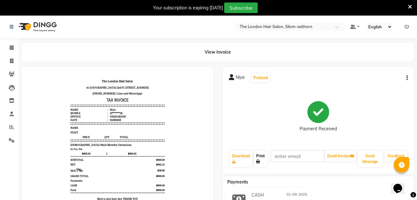
click at [258, 165] on link "Print" at bounding box center [261, 158] width 14 height 16
